Goal: Task Accomplishment & Management: Use online tool/utility

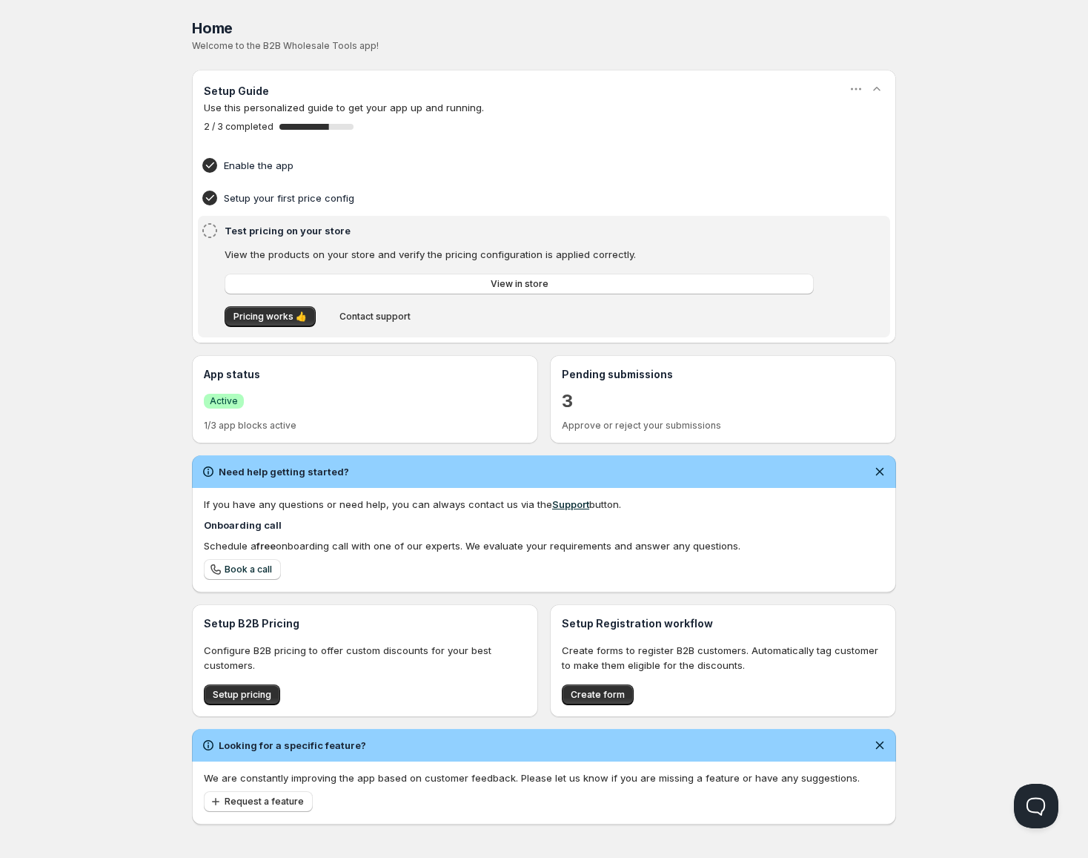
drag, startPoint x: 134, startPoint y: 102, endPoint x: 106, endPoint y: 153, distance: 59.0
click at [134, 102] on div "Home Pricing Price lists Forms Submissions Settings Features Plans Home. This p…" at bounding box center [544, 430] width 1088 height 861
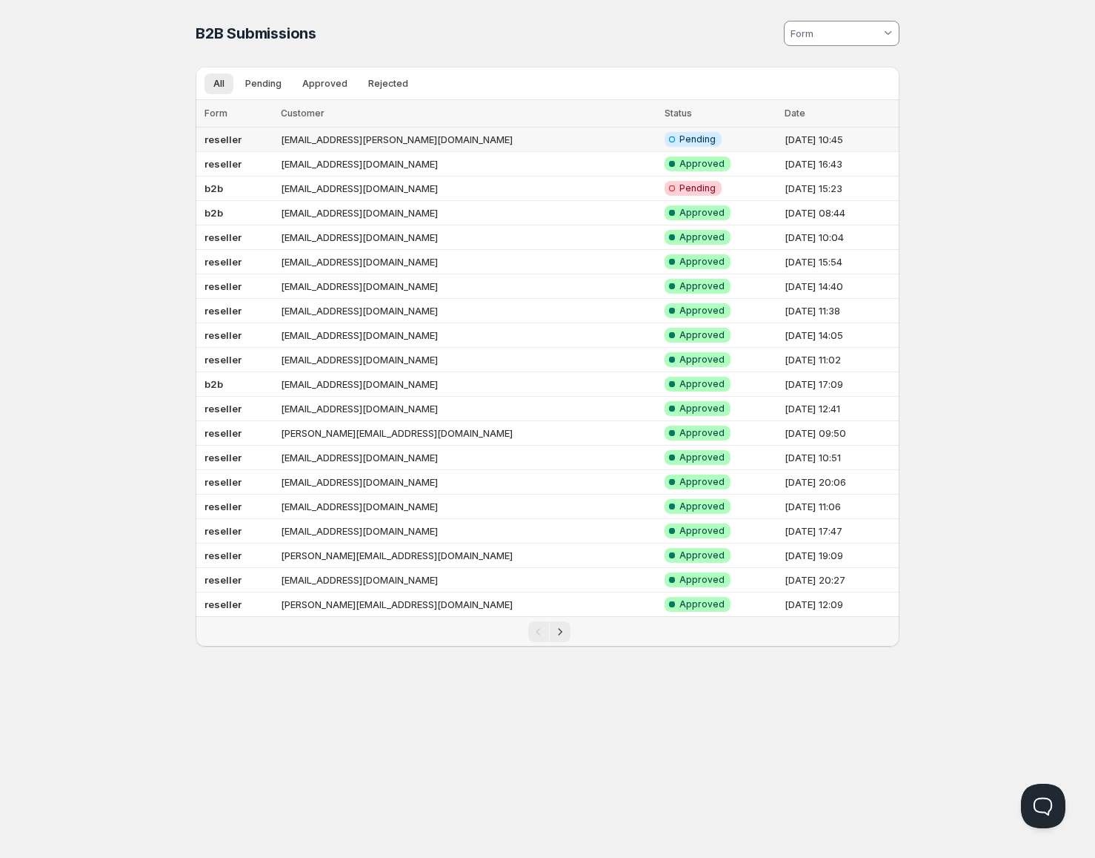
click at [391, 139] on td "[EMAIL_ADDRESS][PERSON_NAME][DOMAIN_NAME]" at bounding box center [468, 139] width 385 height 24
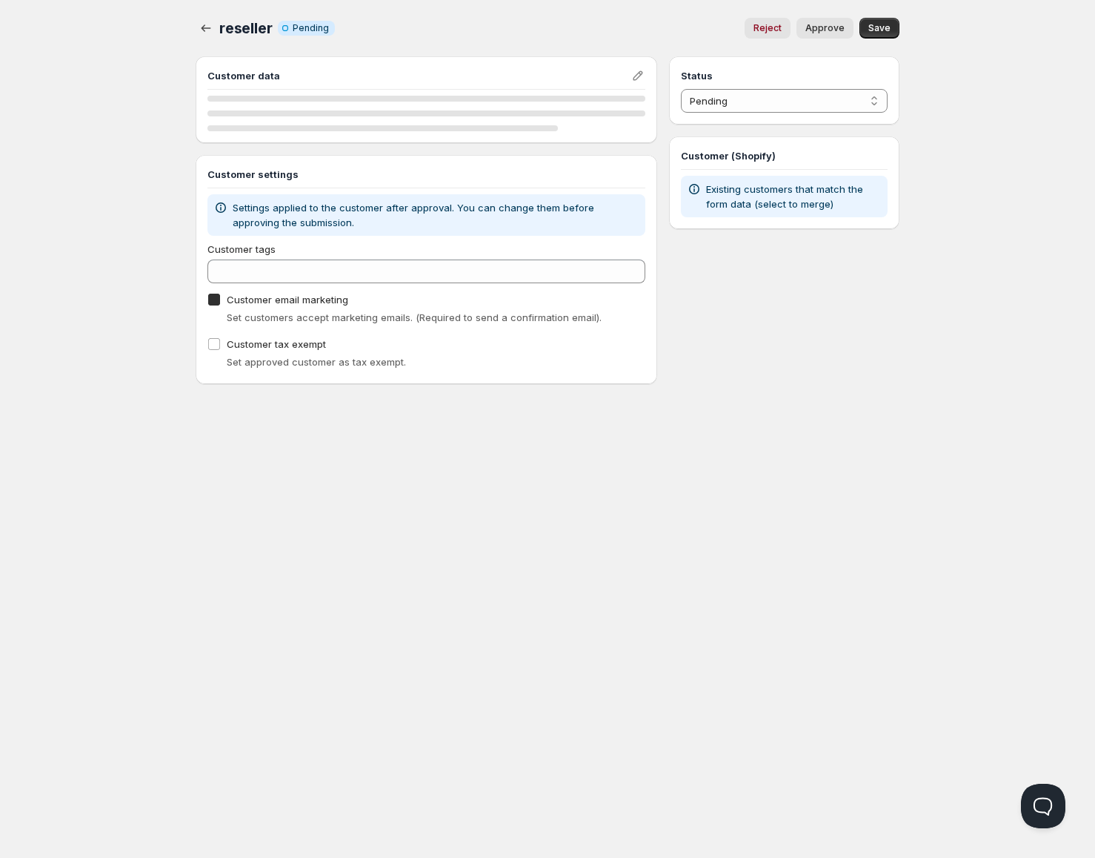
checkbox input "true"
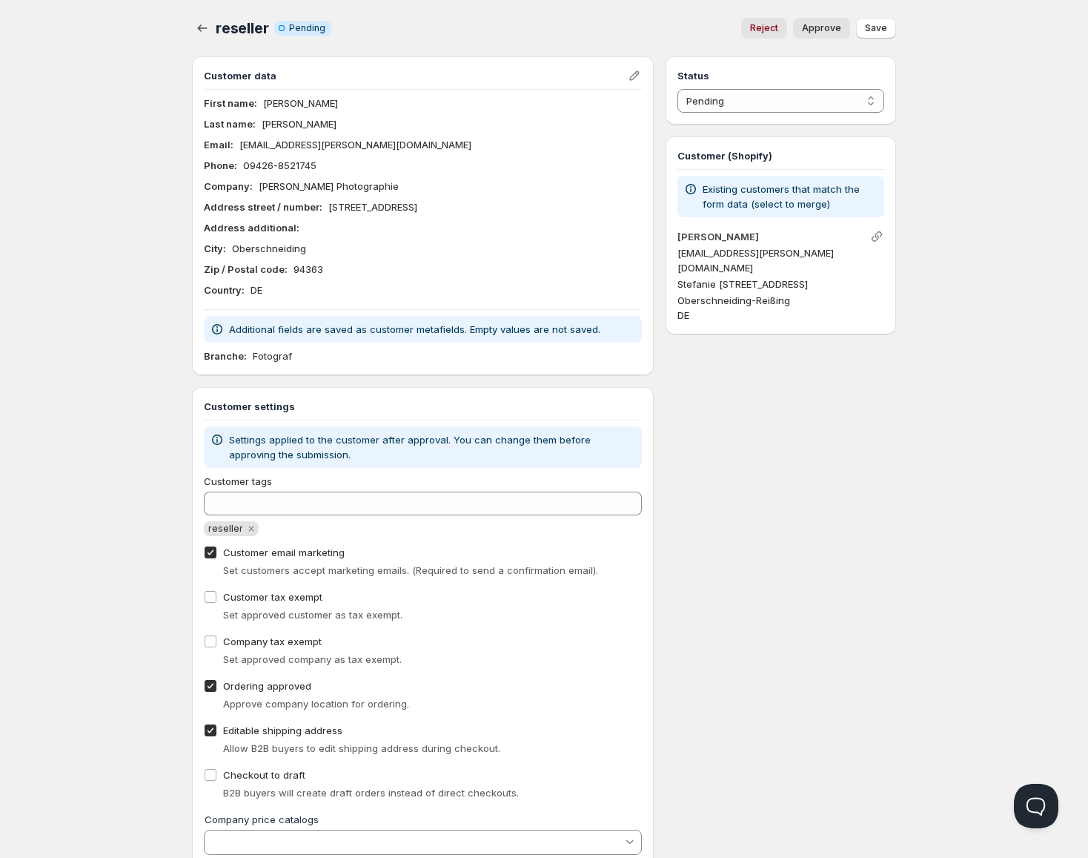
drag, startPoint x: 821, startPoint y: 24, endPoint x: 812, endPoint y: 75, distance: 52.0
click at [821, 24] on span "Approve" at bounding box center [821, 28] width 39 height 12
select select "1"
